Goal: Task Accomplishment & Management: Use online tool/utility

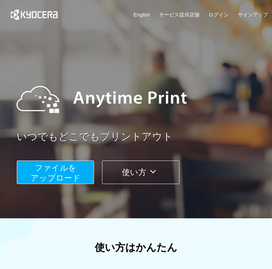
click at [71, 173] on span "ファイルを ​​アップロード" at bounding box center [56, 172] width 50 height 19
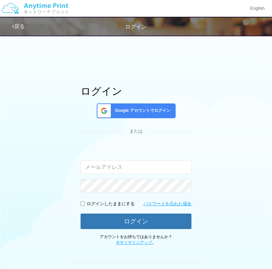
click at [167, 102] on div "ログイン Google アカウントでログイン または 入力されたメールアドレスまたはパスワードが正しくありません。 ログインしたままにする パスワードを忘れた…" at bounding box center [136, 166] width 111 height 160
click at [161, 111] on span "Google アカウントでログイン" at bounding box center [141, 111] width 58 height 6
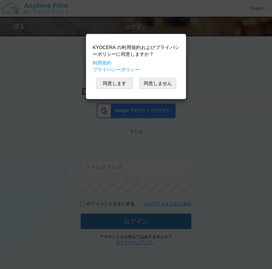
click at [118, 85] on button "同意します" at bounding box center [114, 83] width 37 height 11
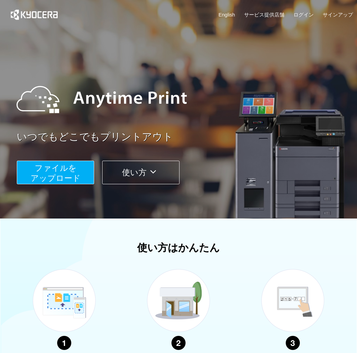
click at [73, 174] on span "ファイルを ​​アップロード" at bounding box center [56, 172] width 50 height 19
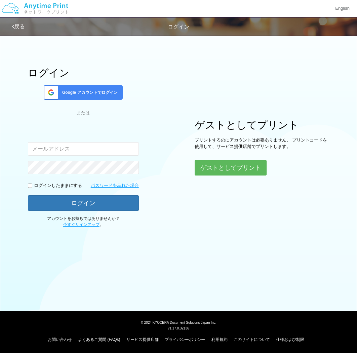
click at [248, 170] on button "ゲストとしてプリント" at bounding box center [231, 167] width 72 height 15
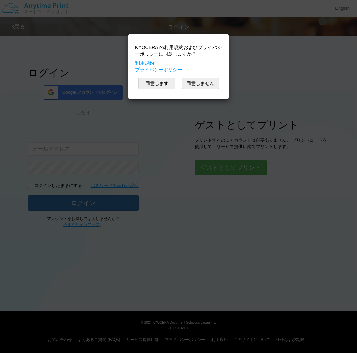
click at [159, 84] on button "同意します" at bounding box center [156, 83] width 37 height 11
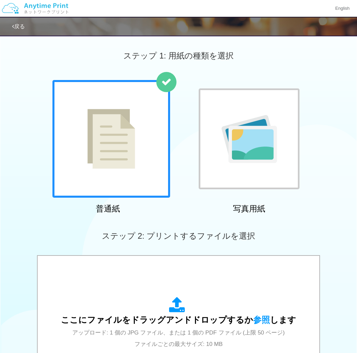
click at [124, 159] on img at bounding box center [111, 139] width 48 height 60
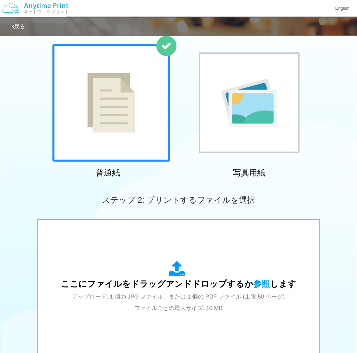
scroll to position [37, 0]
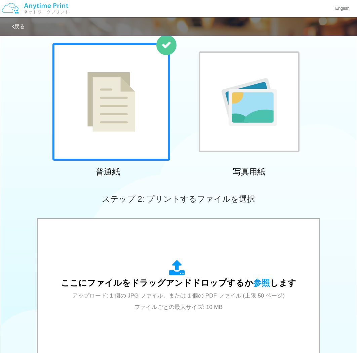
click at [244, 275] on div "ここにファイルをドラッグアンドドロップするか 参照 します アップロード: 1 個の JPG ファイル、または 1 個の PDF ファイル (上限 50 ペー…" at bounding box center [178, 286] width 235 height 52
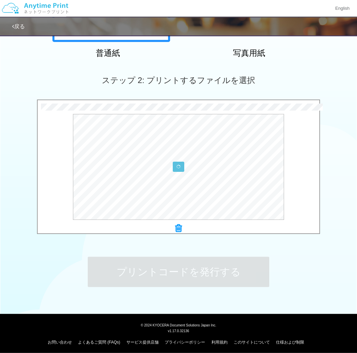
scroll to position [158, 0]
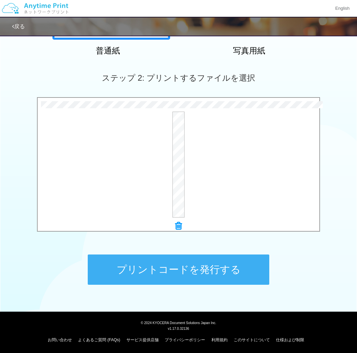
click at [232, 273] on button "プリントコードを発行する" at bounding box center [179, 269] width 182 height 30
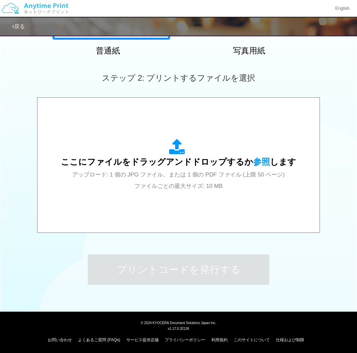
scroll to position [0, 0]
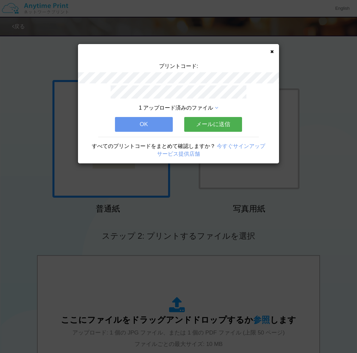
click at [147, 122] on button "OK" at bounding box center [144, 124] width 58 height 15
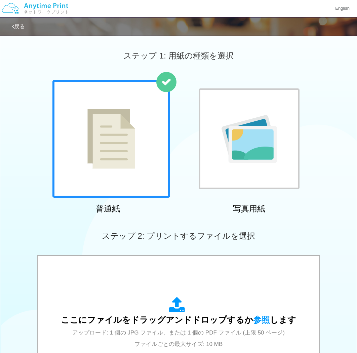
click at [115, 163] on img at bounding box center [111, 139] width 48 height 60
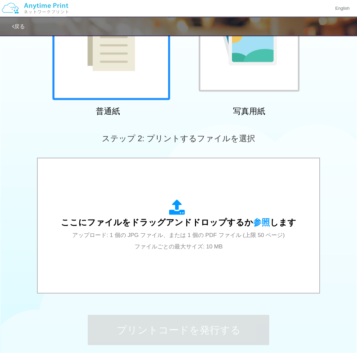
scroll to position [109, 0]
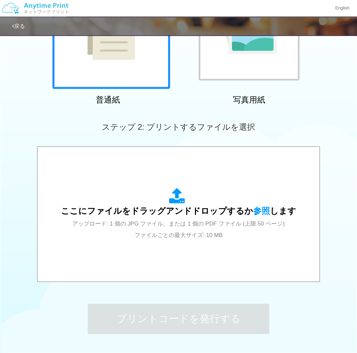
click at [194, 225] on span "アップロード: 1 個の JPG ファイル、または 1 個の PDF ファイル (上限 50 ページ) ファイルごとの最大サイズ: 10 MB" at bounding box center [178, 230] width 212 height 18
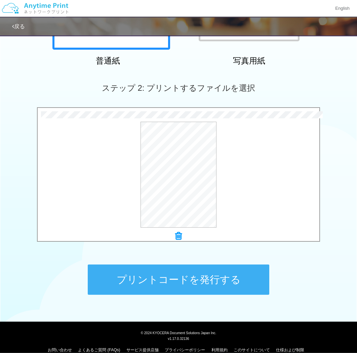
scroll to position [148, 0]
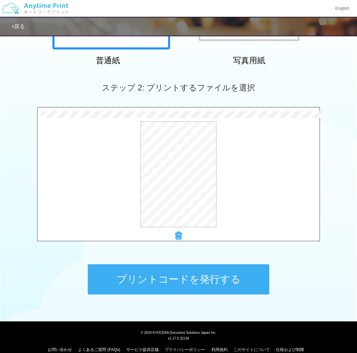
click at [232, 277] on button "プリントコードを発行する" at bounding box center [179, 279] width 182 height 30
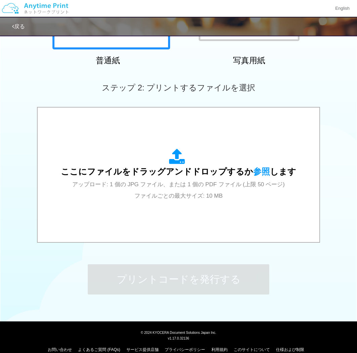
scroll to position [0, 0]
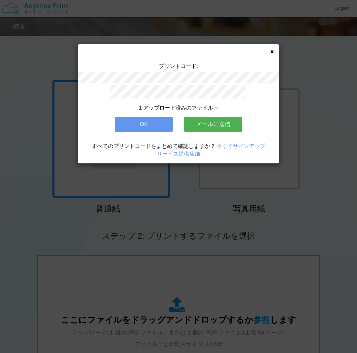
click at [147, 122] on button "OK" at bounding box center [144, 124] width 58 height 15
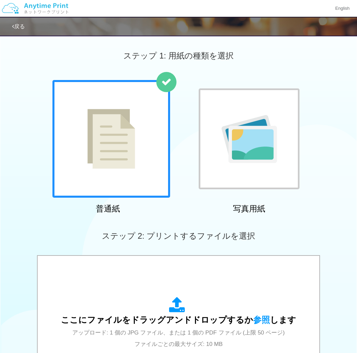
click at [202, 309] on div "ここにファイルをドラッグアンドドロップするか 参照 します アップロード: 1 個の JPG ファイル、または 1 個の PDF ファイル (上限 50 ペー…" at bounding box center [178, 323] width 235 height 52
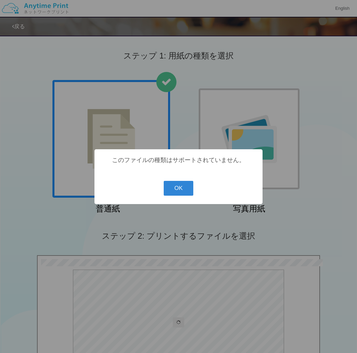
click at [185, 192] on button "OK" at bounding box center [179, 188] width 30 height 15
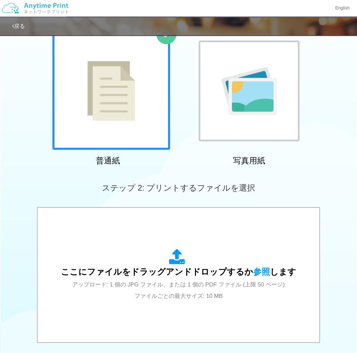
scroll to position [51, 0]
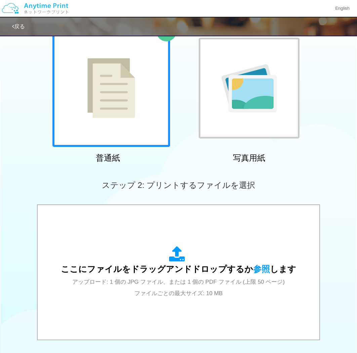
click at [217, 279] on span "アップロード: 1 個の JPG ファイル、または 1 個の PDF ファイル (上限 50 ページ) ファイルごとの最大サイズ: 10 MB" at bounding box center [178, 288] width 212 height 18
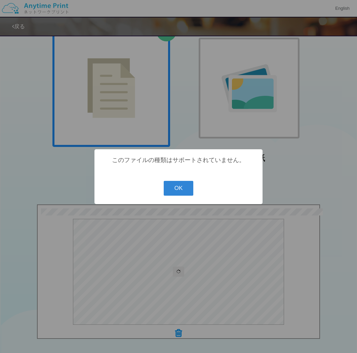
click at [356, 151] on div "? ! i このファイルの種類はサポートされていません。 OK Cancel ×" at bounding box center [178, 176] width 357 height 353
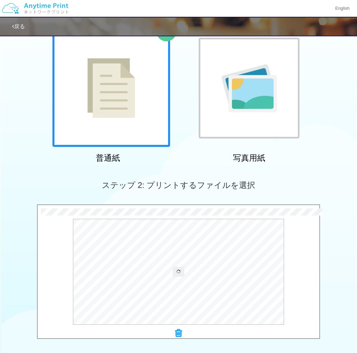
click at [184, 186] on span "ステップ 2: プリントするファイルを選択" at bounding box center [178, 185] width 153 height 9
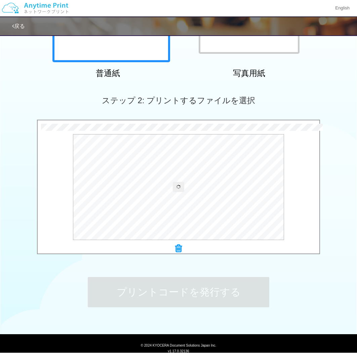
scroll to position [144, 0]
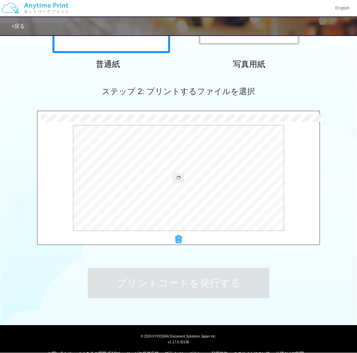
click at [180, 178] on icon at bounding box center [178, 178] width 4 height 4
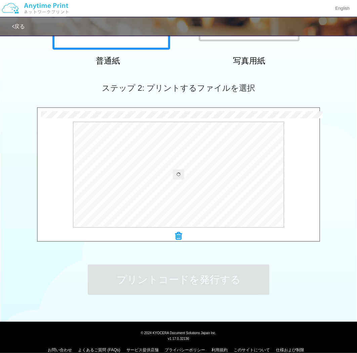
scroll to position [158, 0]
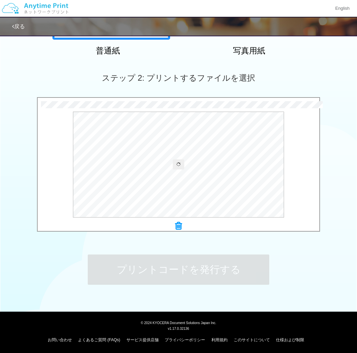
click at [177, 165] on icon at bounding box center [178, 164] width 4 height 4
click at [182, 167] on button at bounding box center [178, 164] width 11 height 10
click at [181, 167] on button at bounding box center [178, 164] width 11 height 10
click at [179, 169] on button at bounding box center [178, 164] width 11 height 10
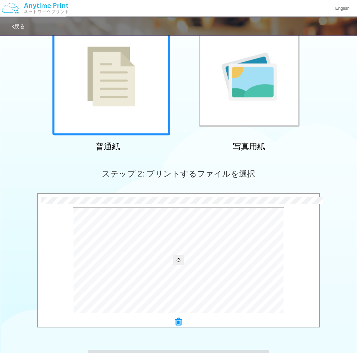
click at [242, 89] on img at bounding box center [249, 77] width 55 height 48
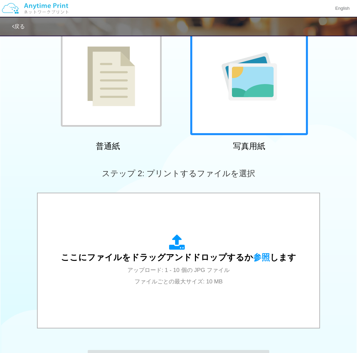
click at [115, 101] on img at bounding box center [111, 76] width 48 height 60
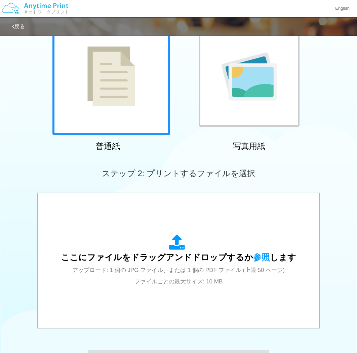
click at [181, 237] on icon at bounding box center [178, 242] width 19 height 17
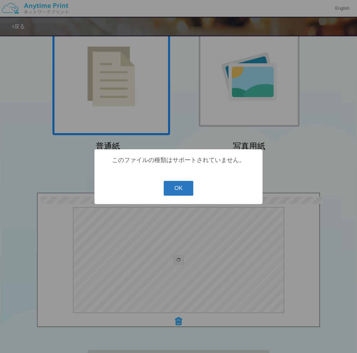
click at [186, 190] on button "OK" at bounding box center [179, 188] width 30 height 15
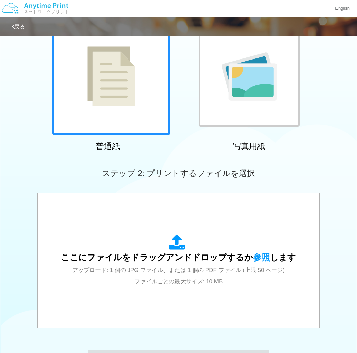
click at [175, 240] on icon at bounding box center [178, 242] width 19 height 17
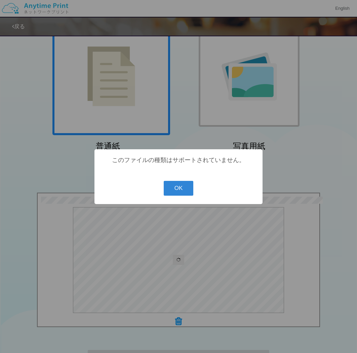
click at [186, 184] on button "OK" at bounding box center [179, 188] width 30 height 15
